Goal: Information Seeking & Learning: Learn about a topic

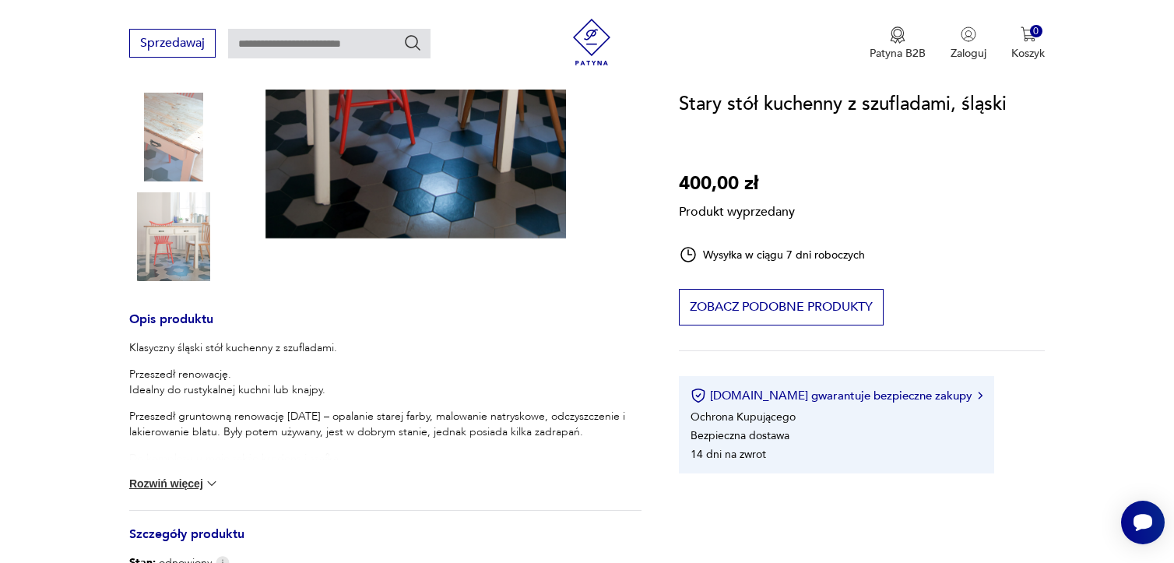
scroll to position [389, 0]
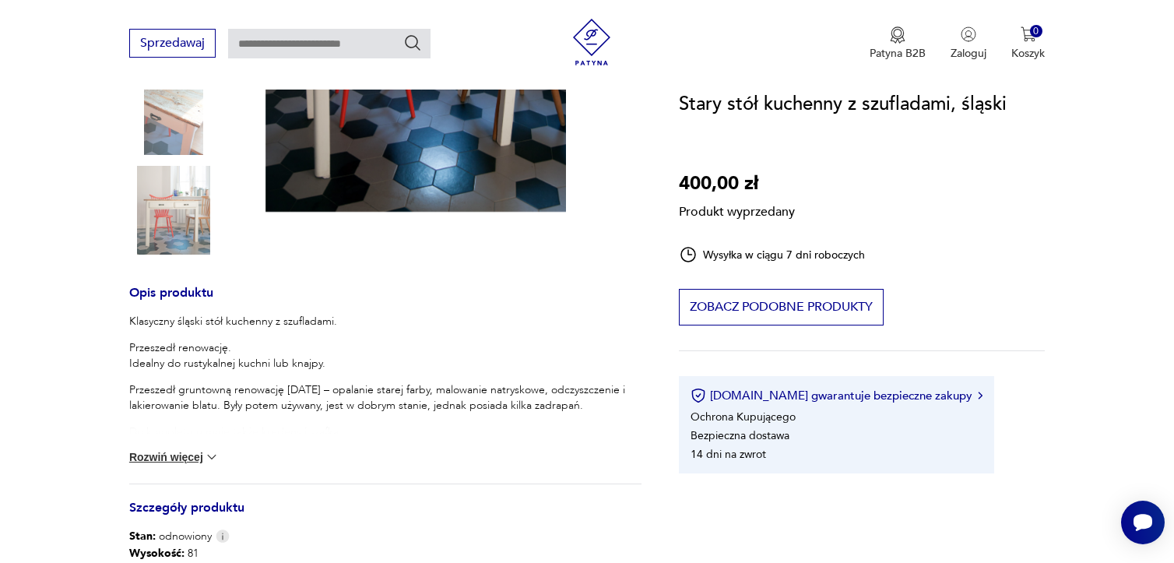
click at [182, 101] on div "Produkt wyprzedany Opis produktu Klasyczny śląski stół kuchenny z szufladami. P…" at bounding box center [385, 337] width 512 height 939
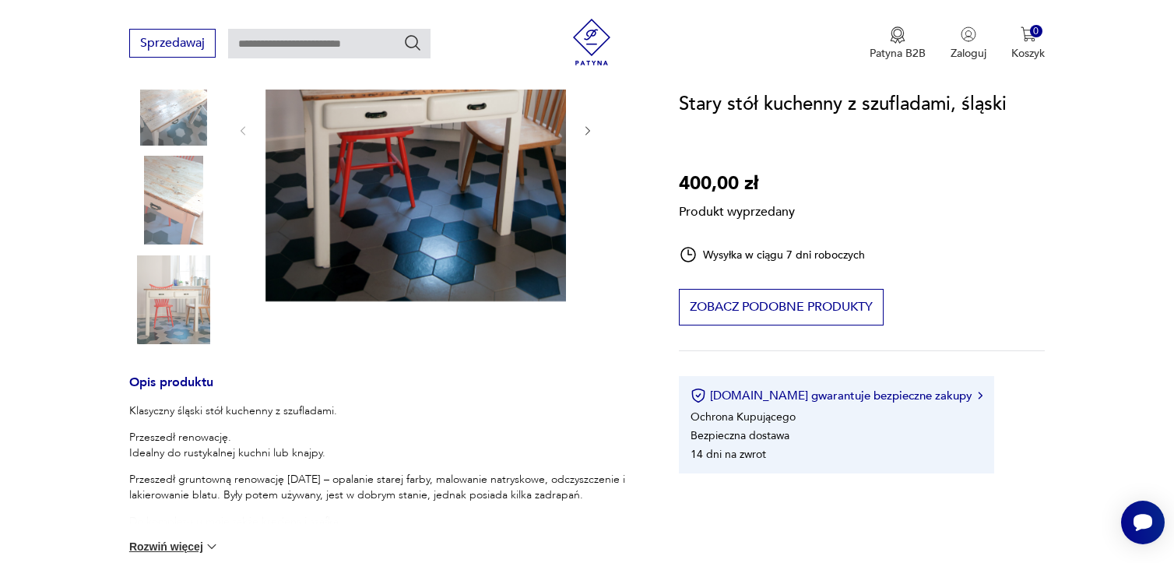
scroll to position [233, 0]
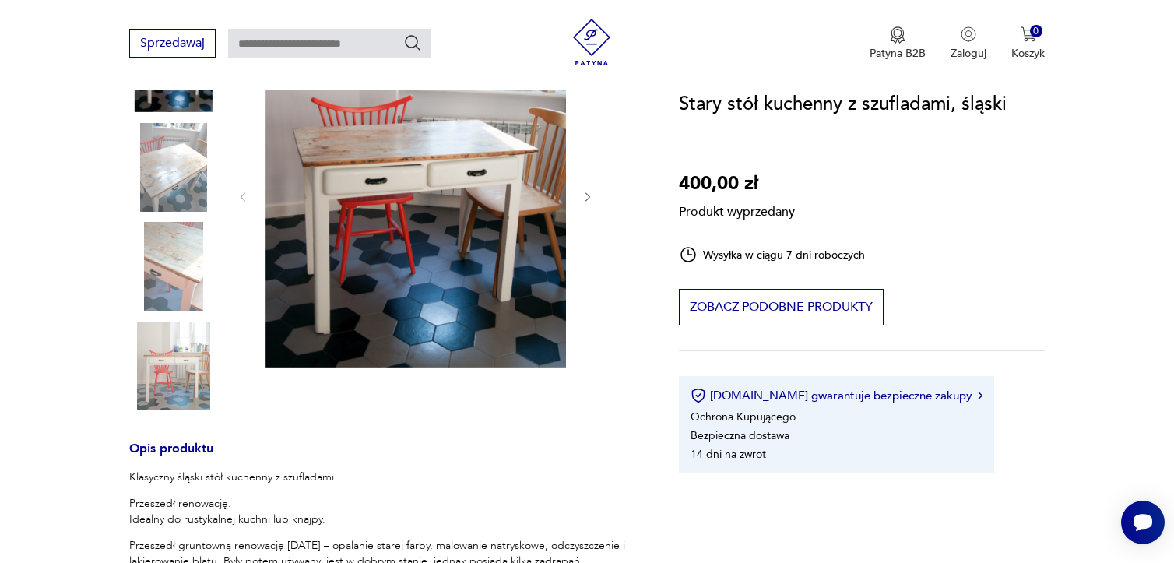
click at [181, 272] on div "Produkt wyprzedany Opis produktu Klasyczny śląski stół kuchenny z szufladami. P…" at bounding box center [385, 492] width 512 height 939
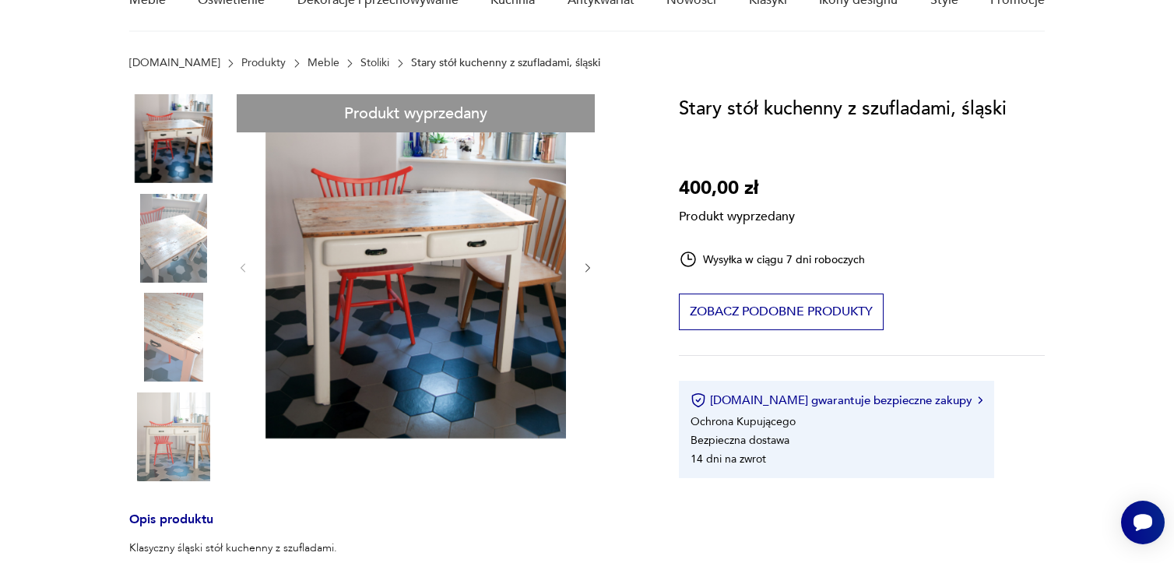
scroll to position [78, 0]
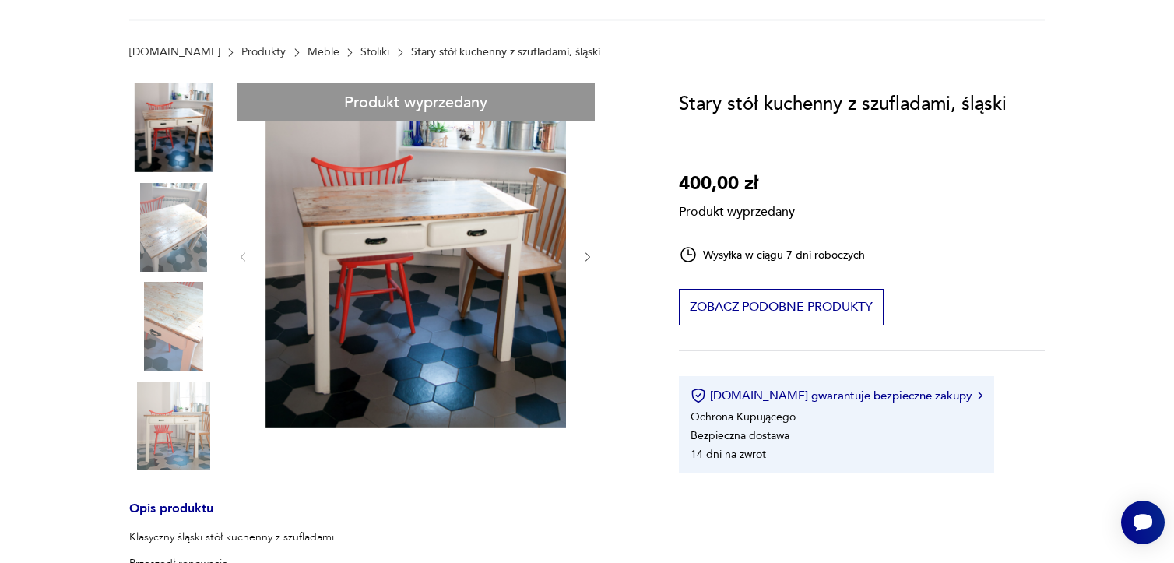
scroll to position [233, 0]
